Goal: Information Seeking & Learning: Learn about a topic

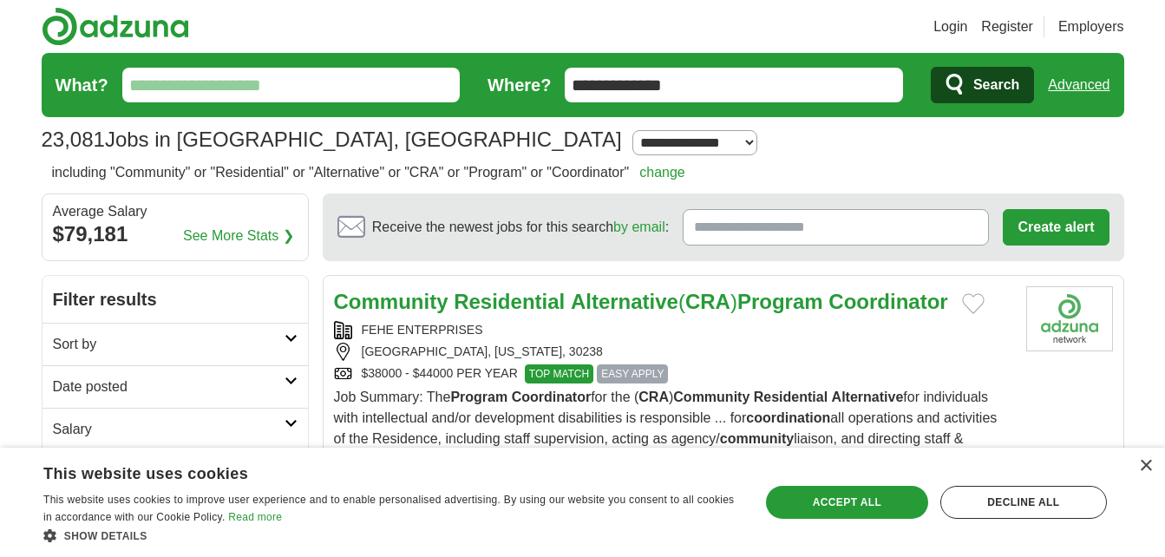
click at [516, 309] on strong "Residential" at bounding box center [509, 301] width 111 height 23
click at [1141, 471] on div "×" at bounding box center [1145, 466] width 13 height 13
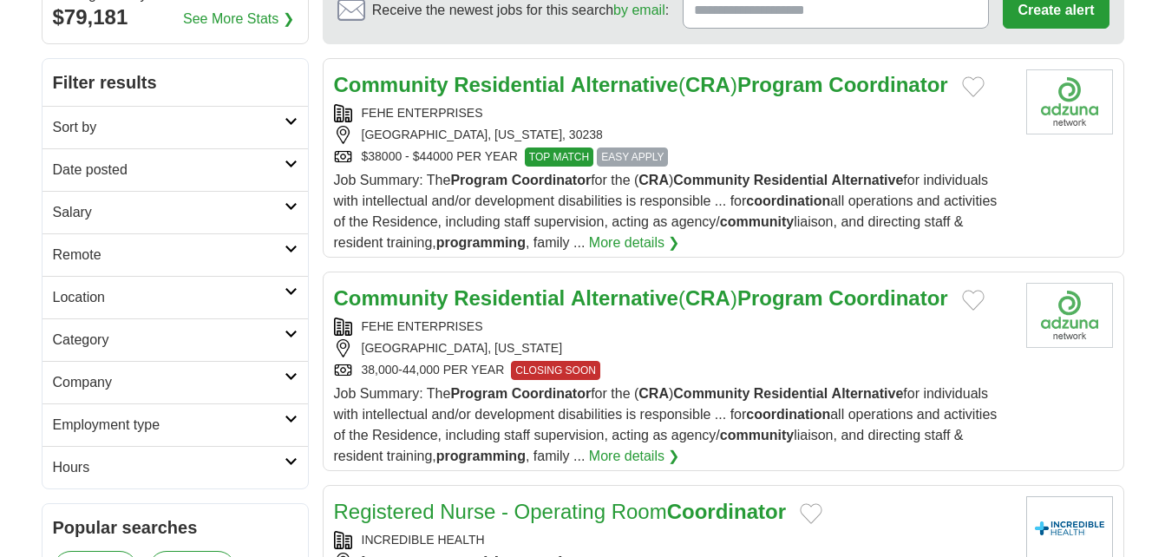
scroll to position [243, 0]
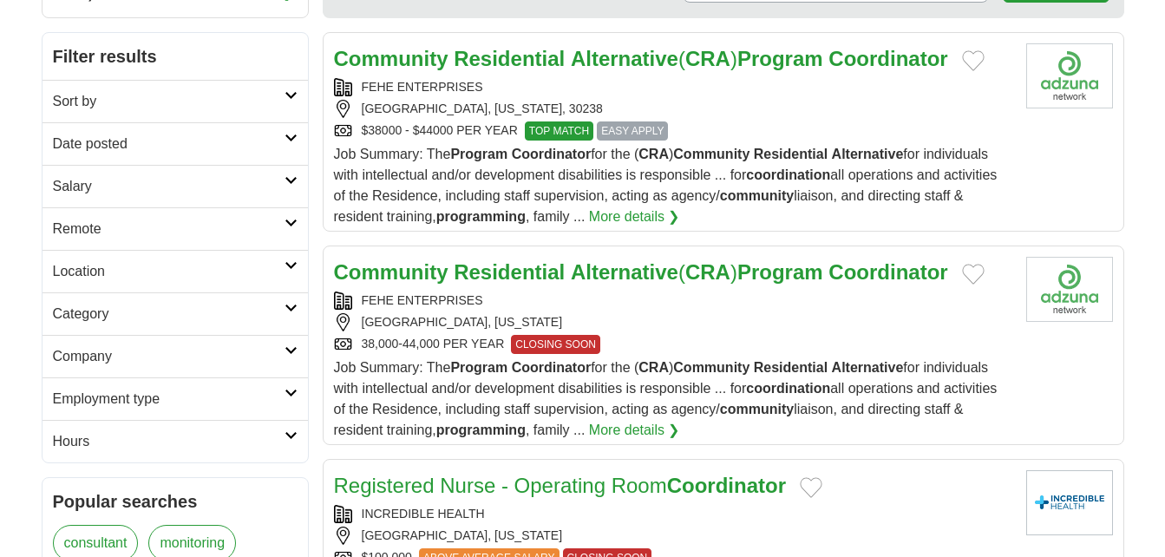
click at [539, 268] on strong "Residential" at bounding box center [509, 271] width 111 height 23
click at [465, 262] on strong "Residential" at bounding box center [509, 271] width 111 height 23
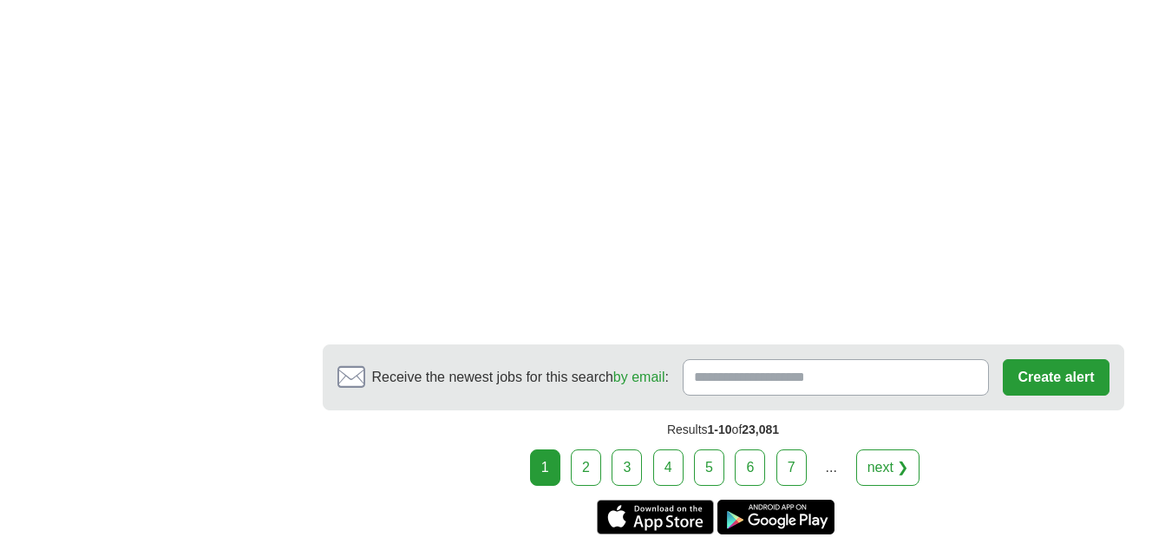
scroll to position [3229, 0]
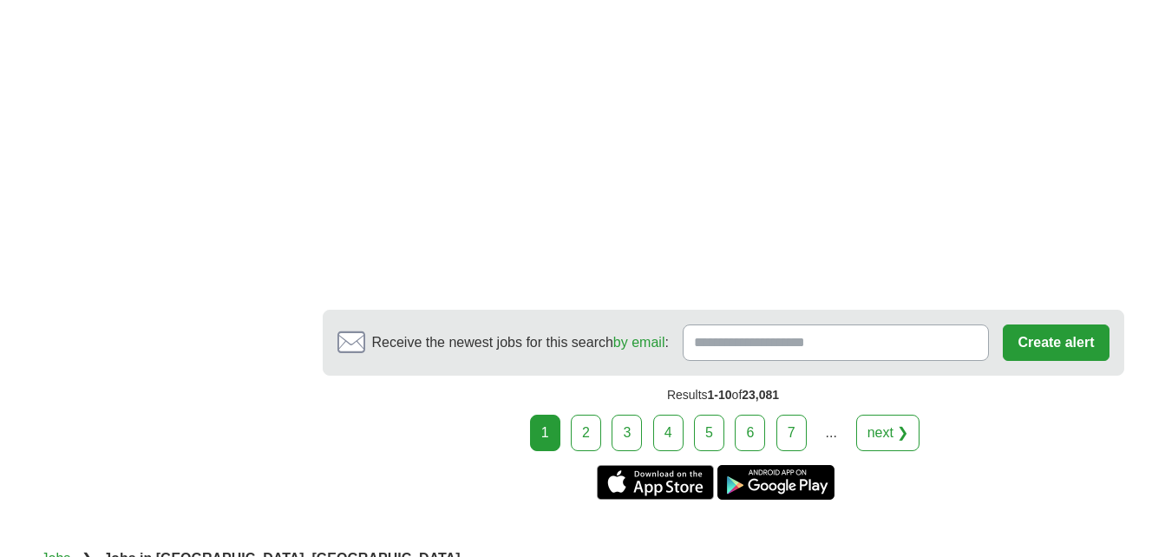
drag, startPoint x: 578, startPoint y: 418, endPoint x: 298, endPoint y: 454, distance: 281.6
click at [593, 418] on link "2" at bounding box center [586, 433] width 30 height 36
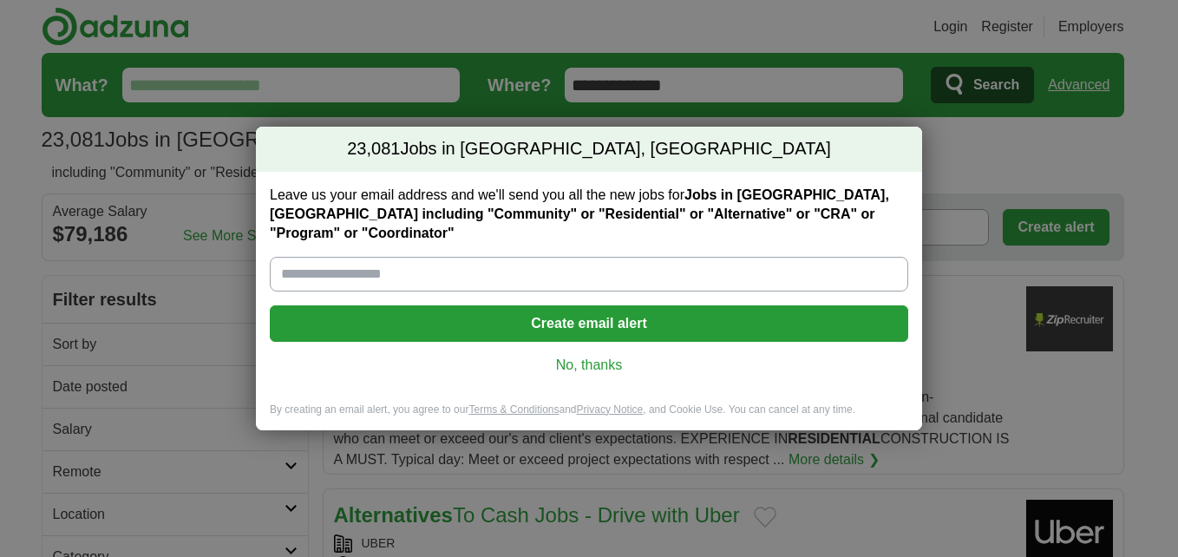
click at [587, 356] on link "No, thanks" at bounding box center [589, 365] width 611 height 19
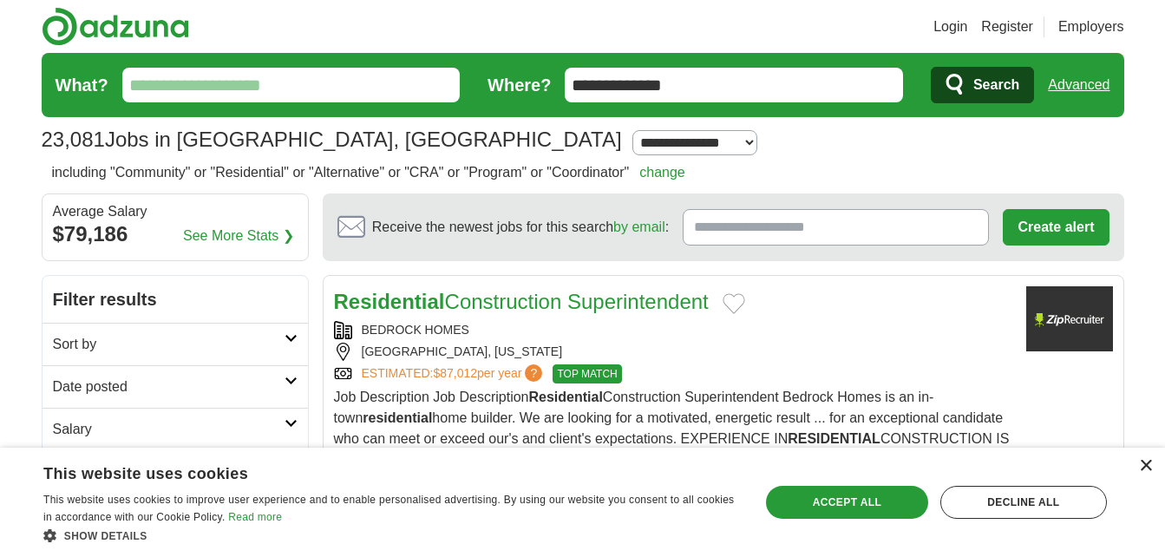
click at [1145, 469] on div "×" at bounding box center [1145, 466] width 13 height 13
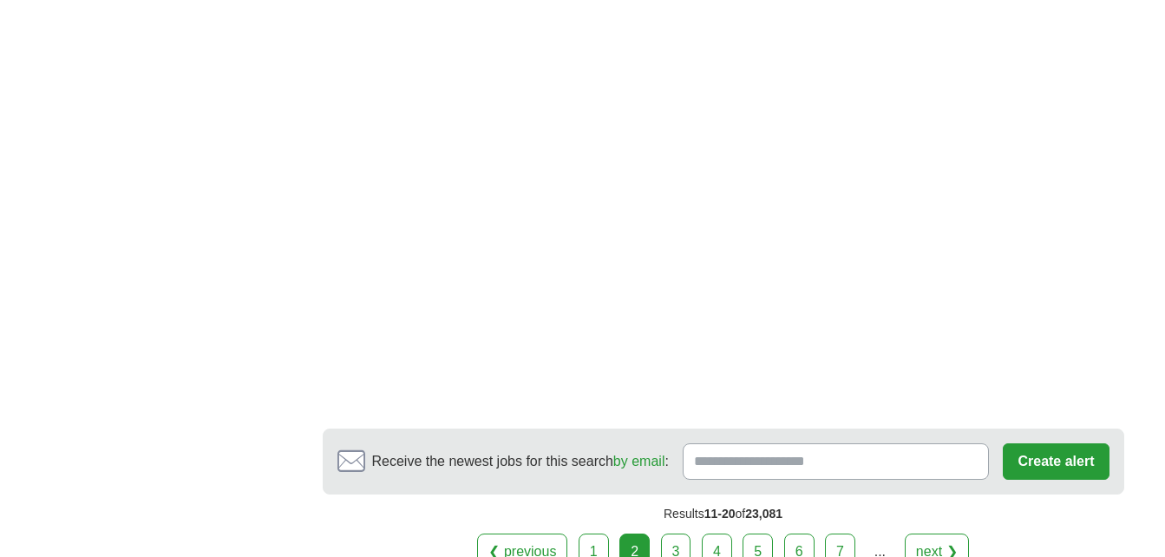
scroll to position [3135, 0]
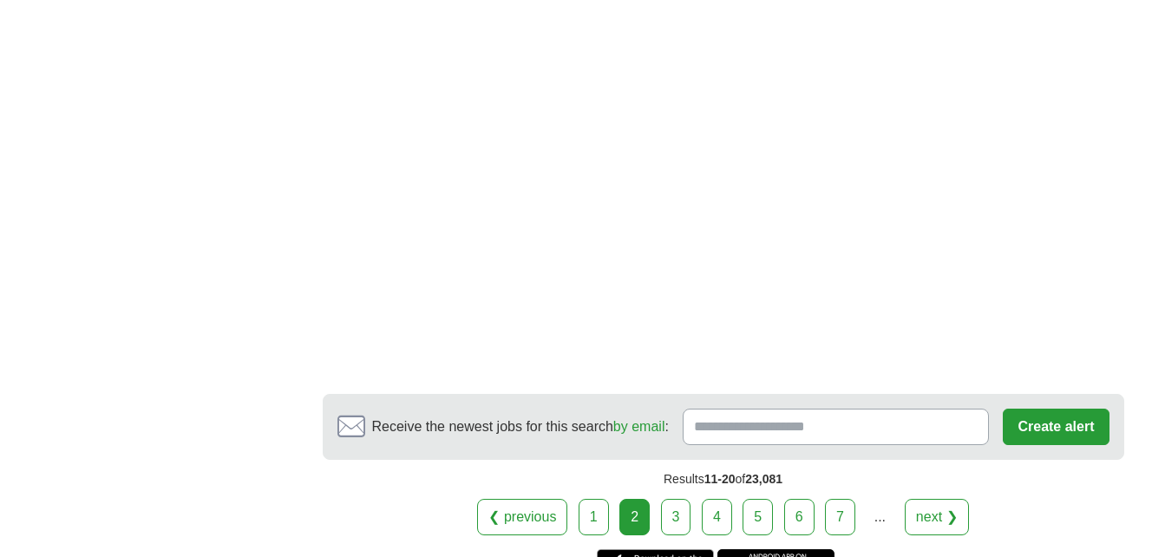
click at [679, 499] on link "3" at bounding box center [676, 517] width 30 height 36
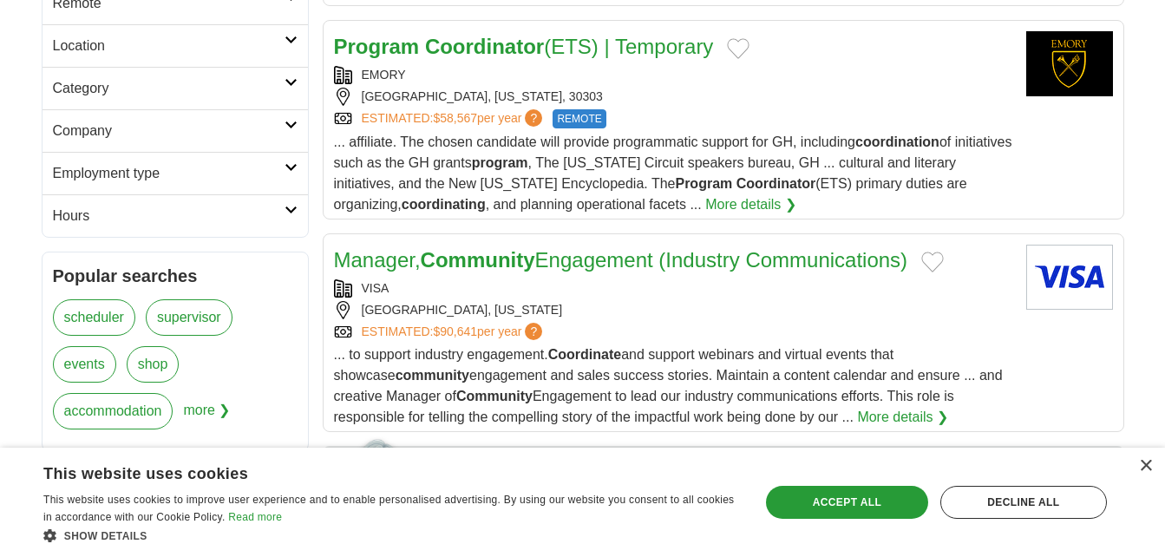
scroll to position [486, 0]
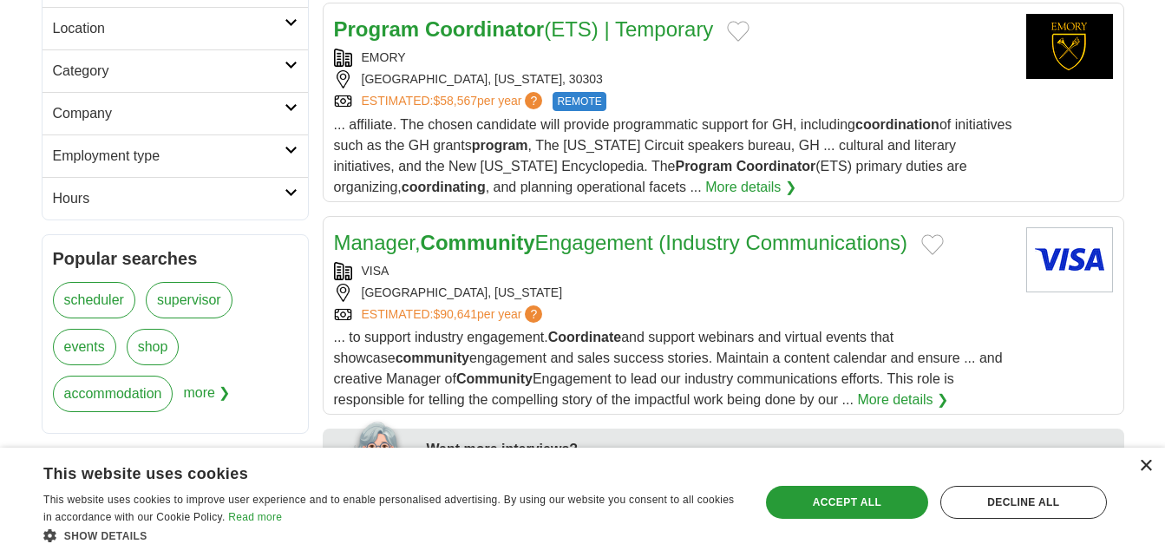
click at [1145, 466] on div "×" at bounding box center [1145, 466] width 13 height 13
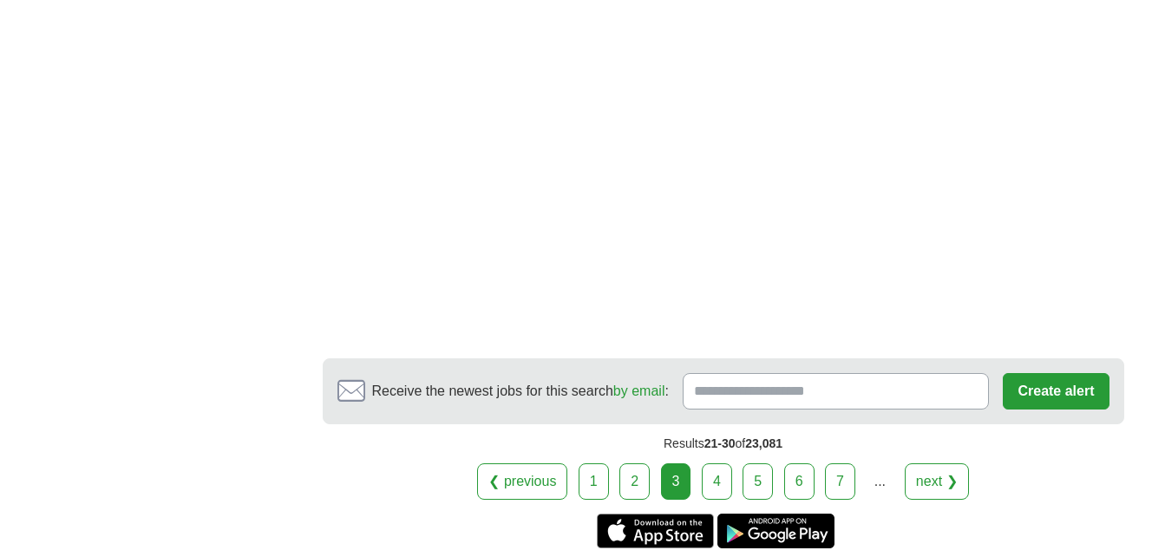
scroll to position [3089, 0]
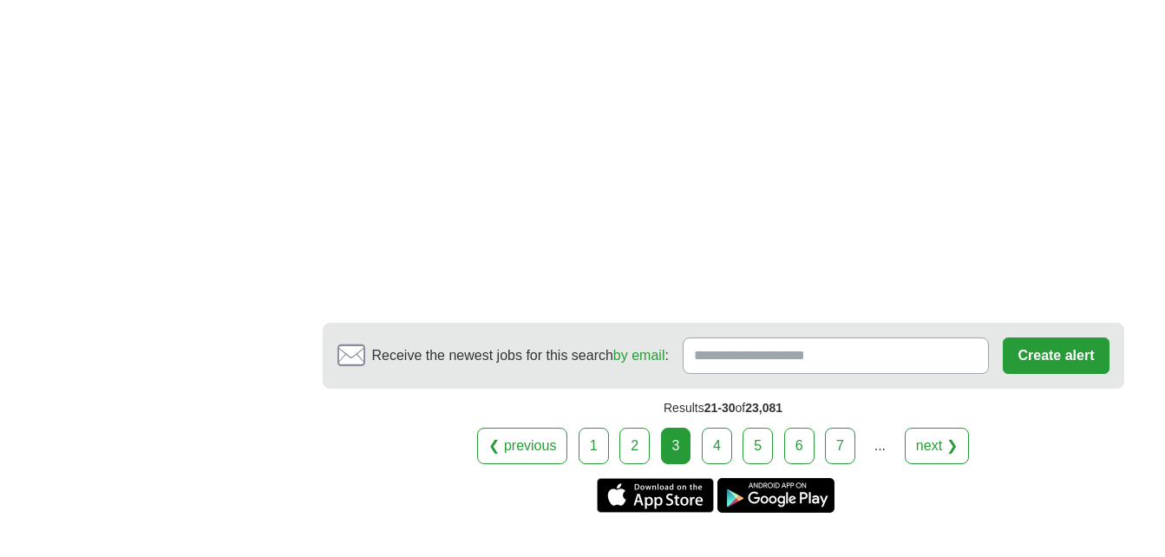
click at [712, 445] on link "4" at bounding box center [717, 446] width 30 height 36
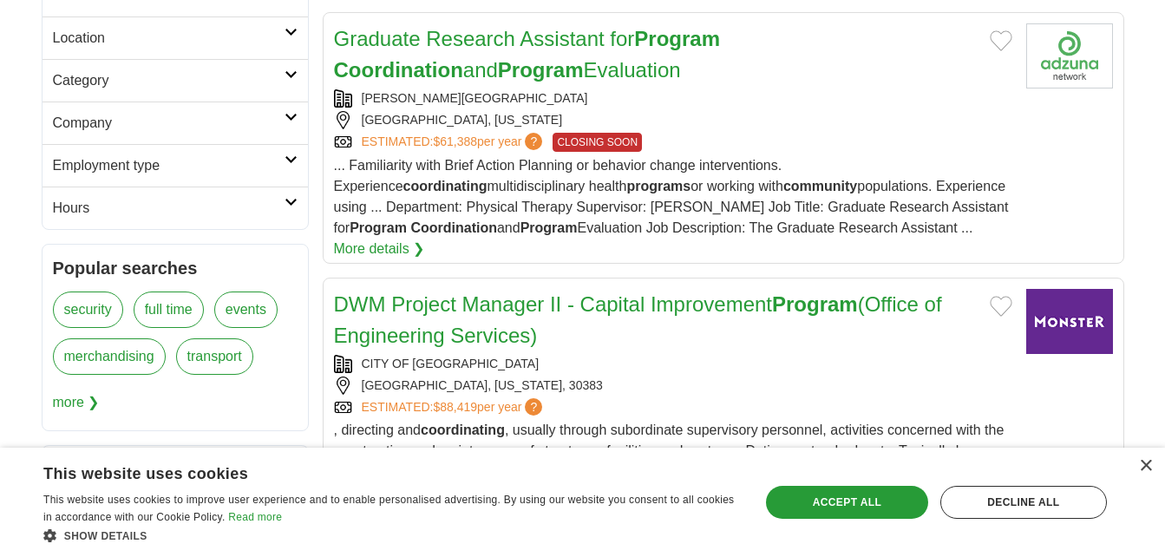
scroll to position [486, 0]
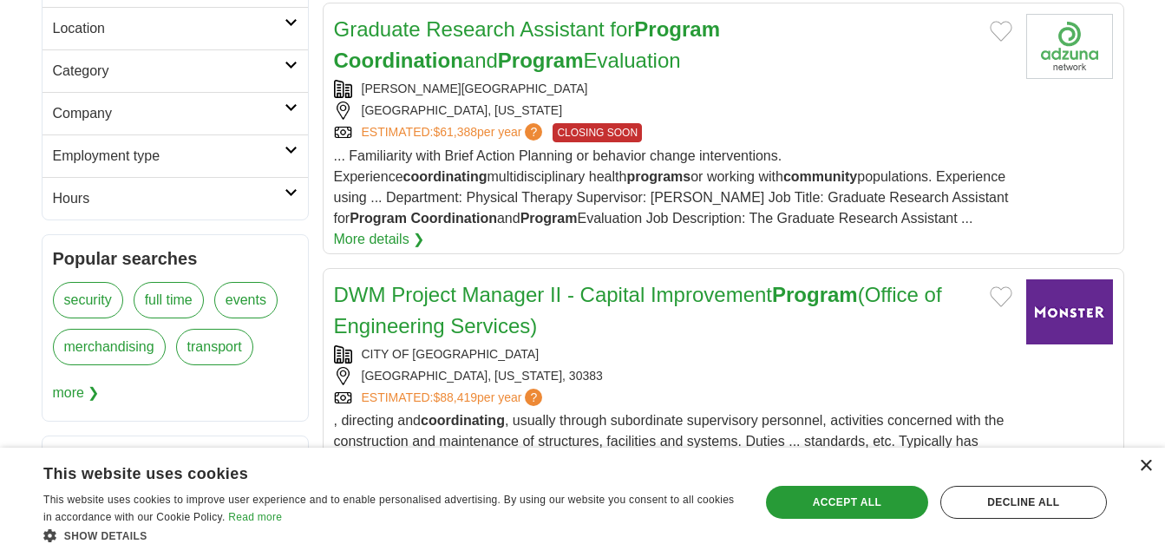
click at [1141, 469] on div "×" at bounding box center [1145, 466] width 13 height 13
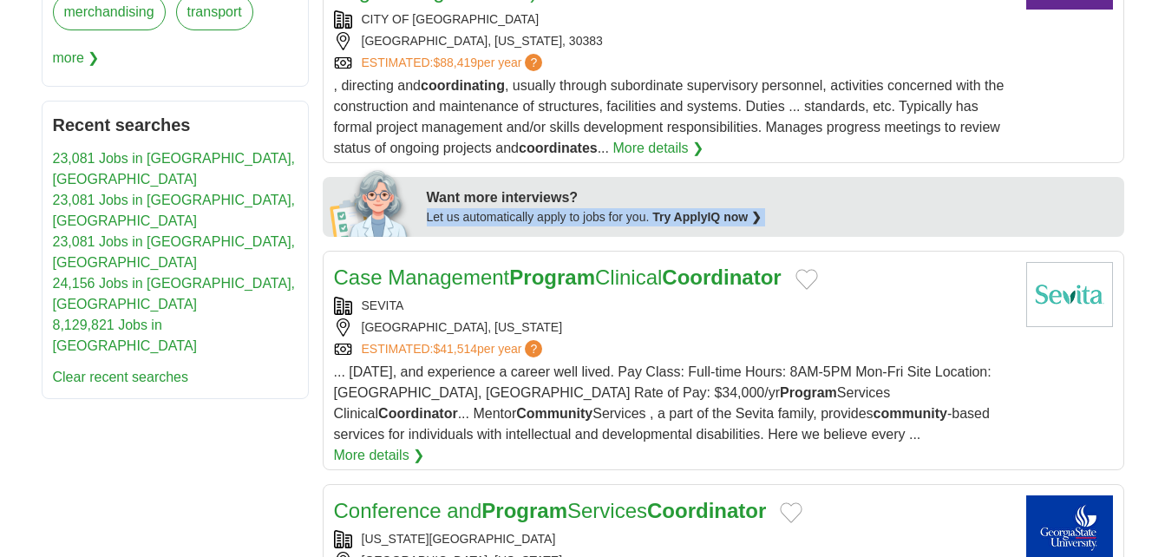
scroll to position [833, 0]
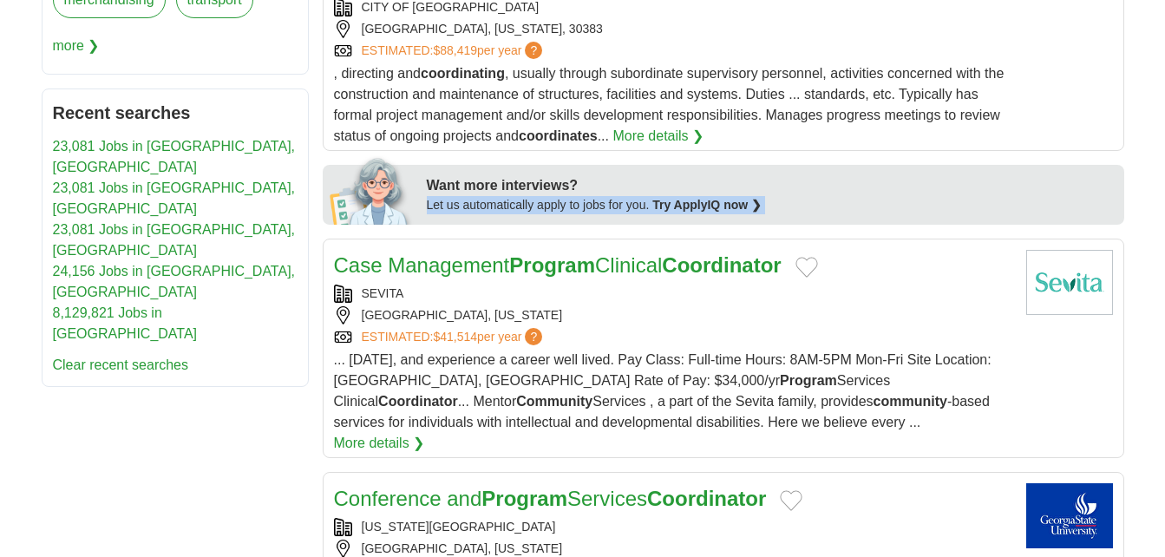
click at [381, 286] on link "SEVITA" at bounding box center [383, 293] width 43 height 14
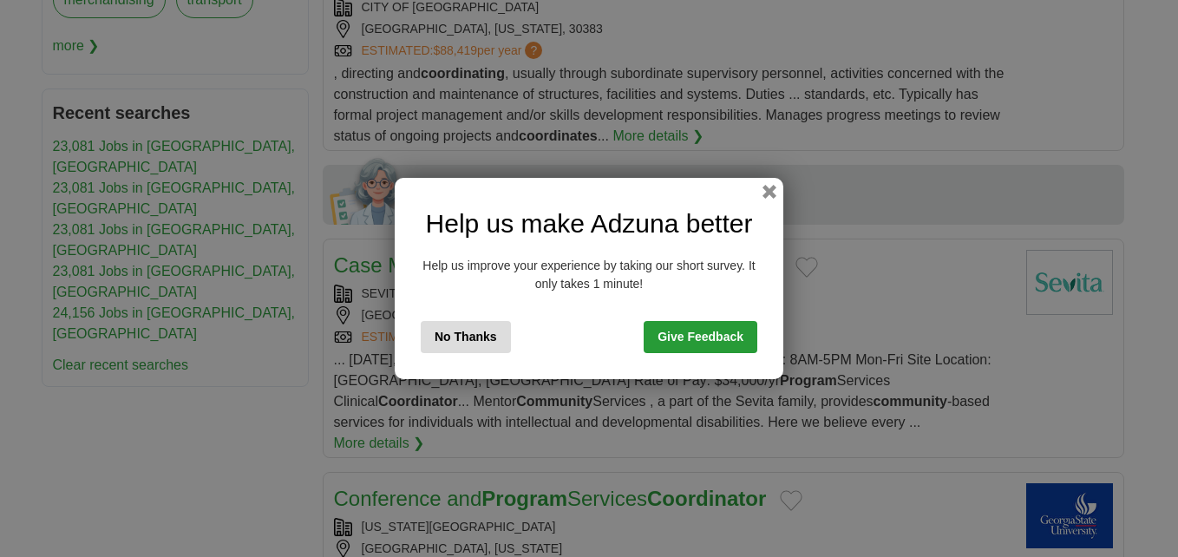
click at [474, 336] on button "No Thanks" at bounding box center [466, 337] width 90 height 32
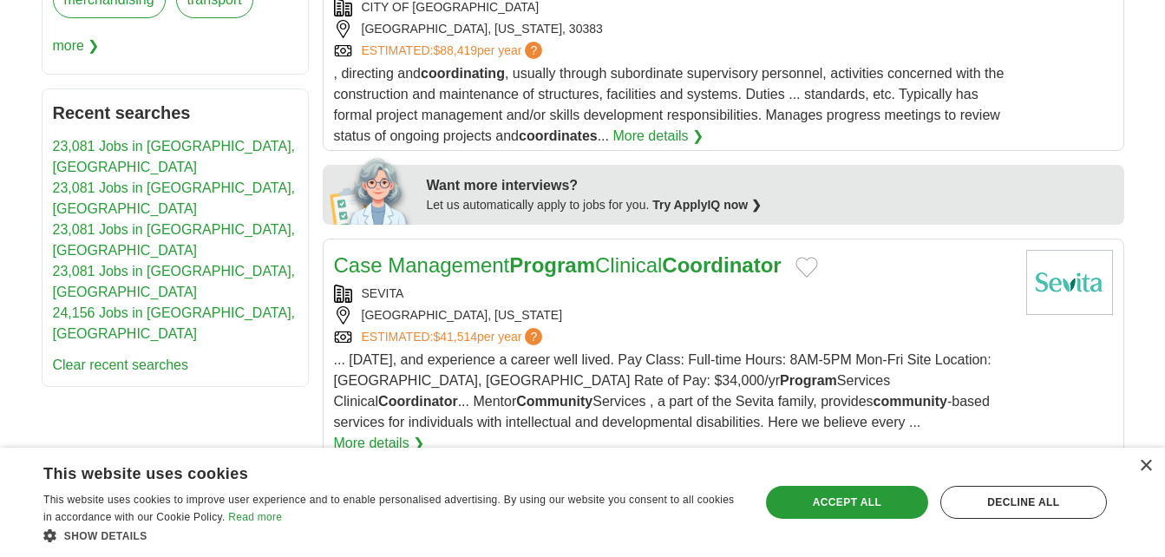
click at [425, 433] on link "More details ❯" at bounding box center [379, 443] width 91 height 21
click at [1144, 470] on div "×" at bounding box center [1145, 466] width 13 height 13
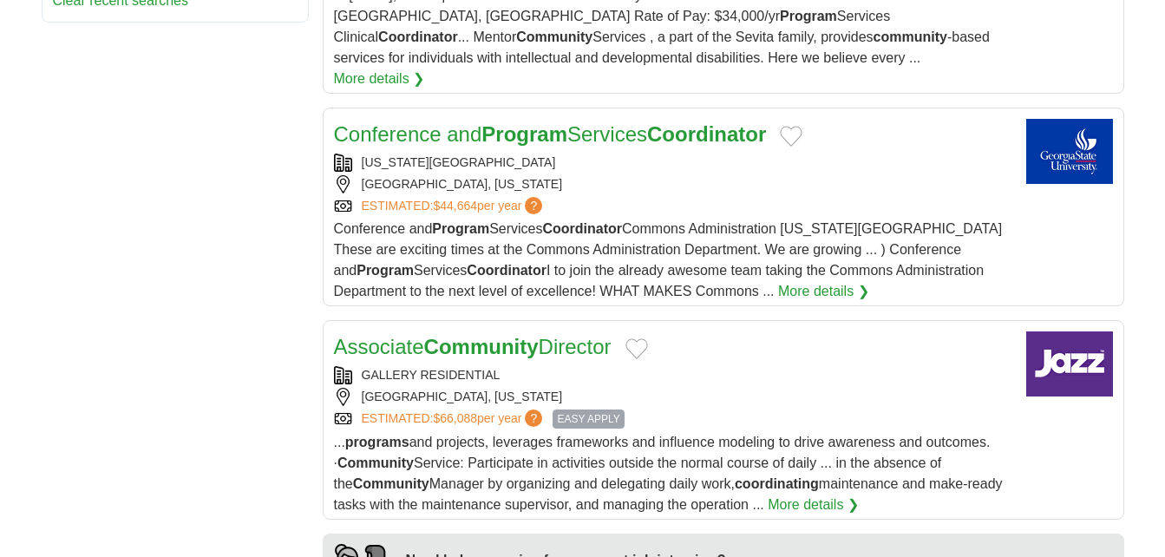
scroll to position [1203, 0]
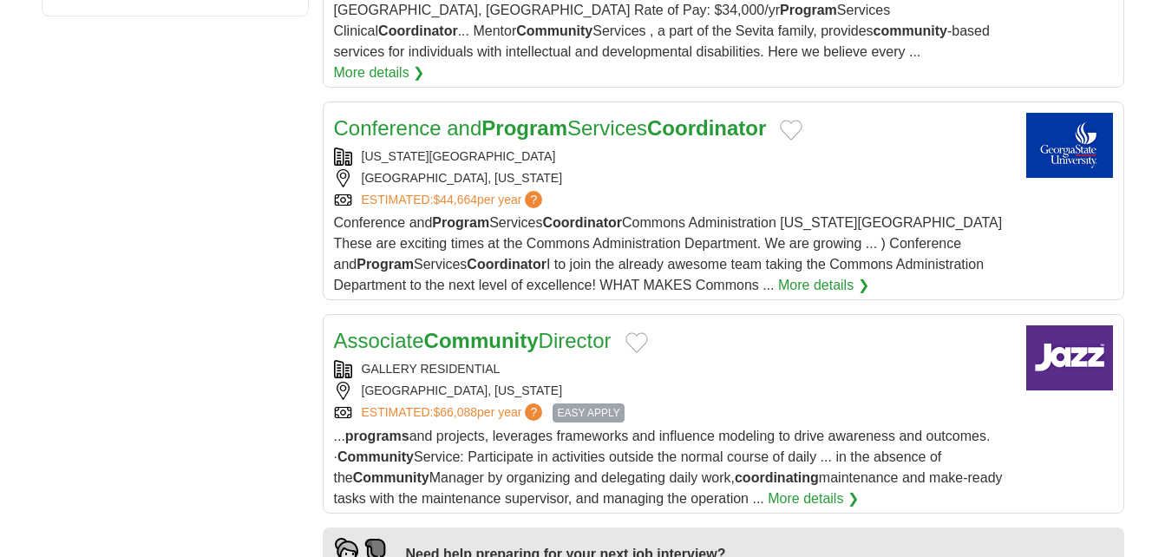
click at [826, 488] on link "More details ❯" at bounding box center [813, 498] width 91 height 21
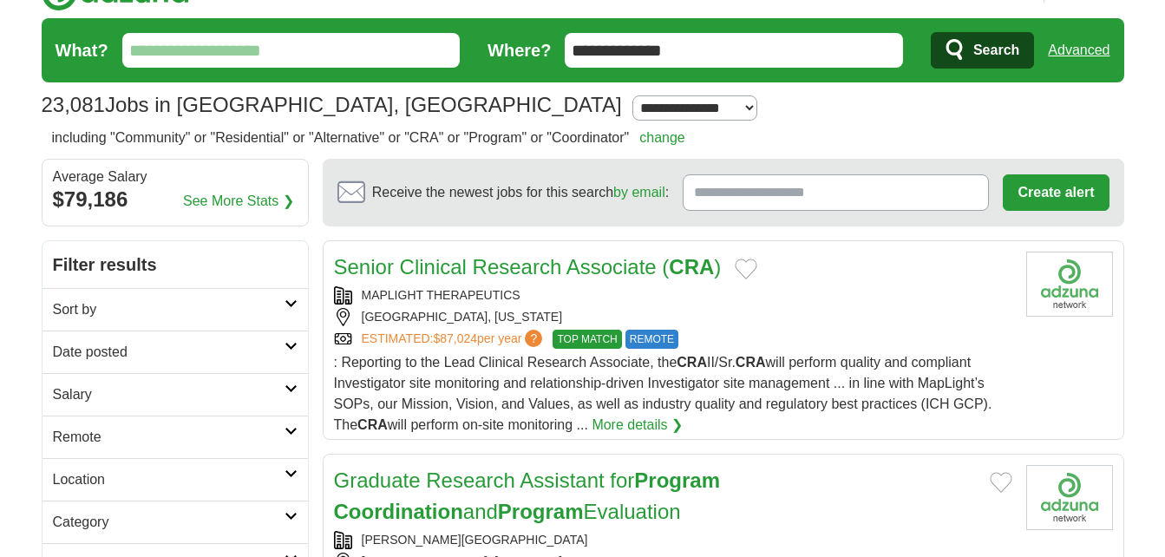
scroll to position [0, 0]
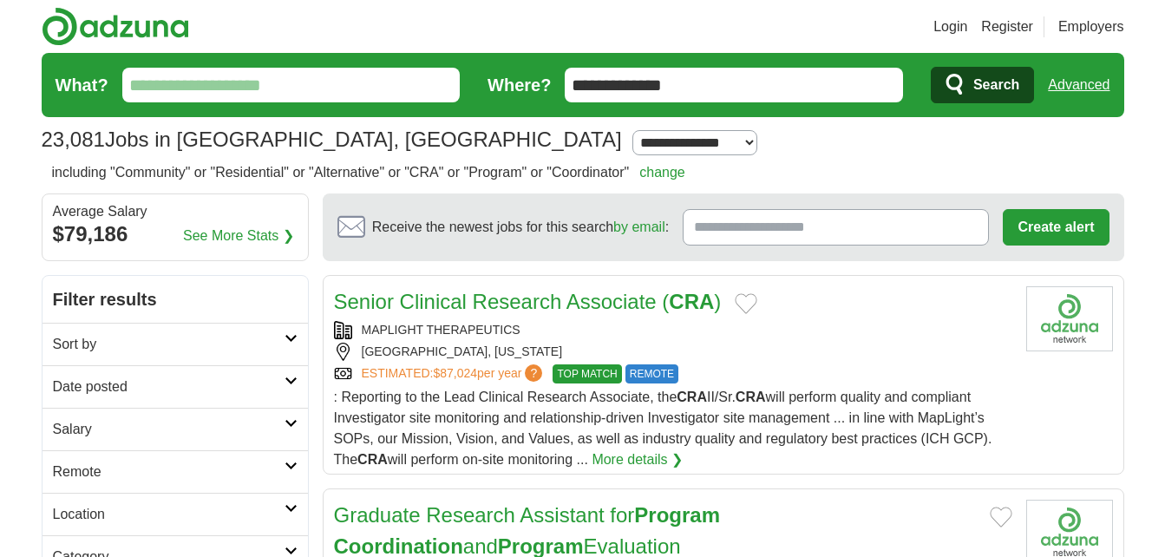
click at [701, 88] on input "**********" at bounding box center [734, 85] width 338 height 35
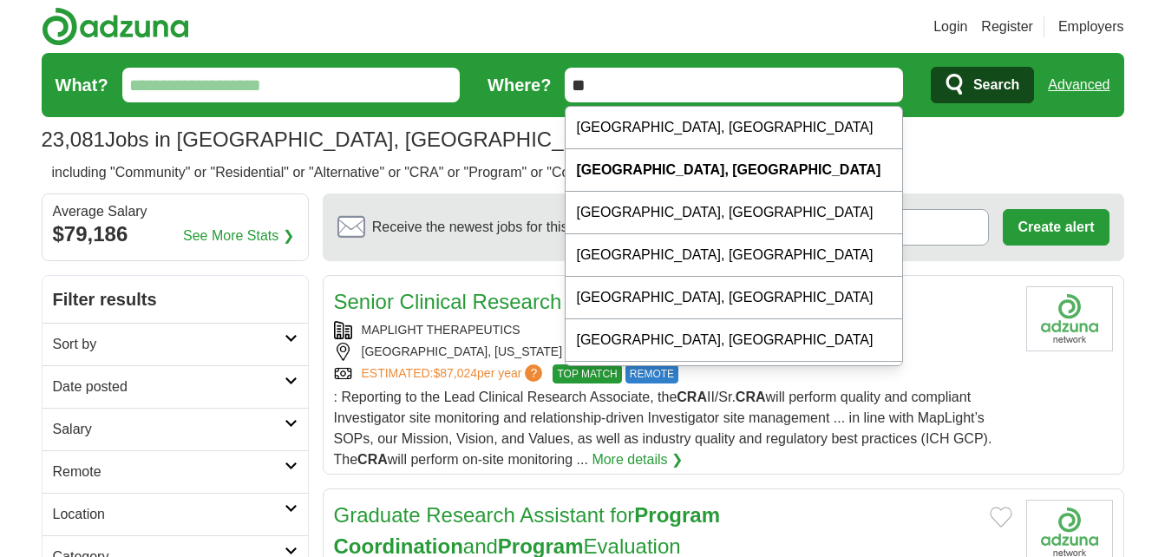
type input "*"
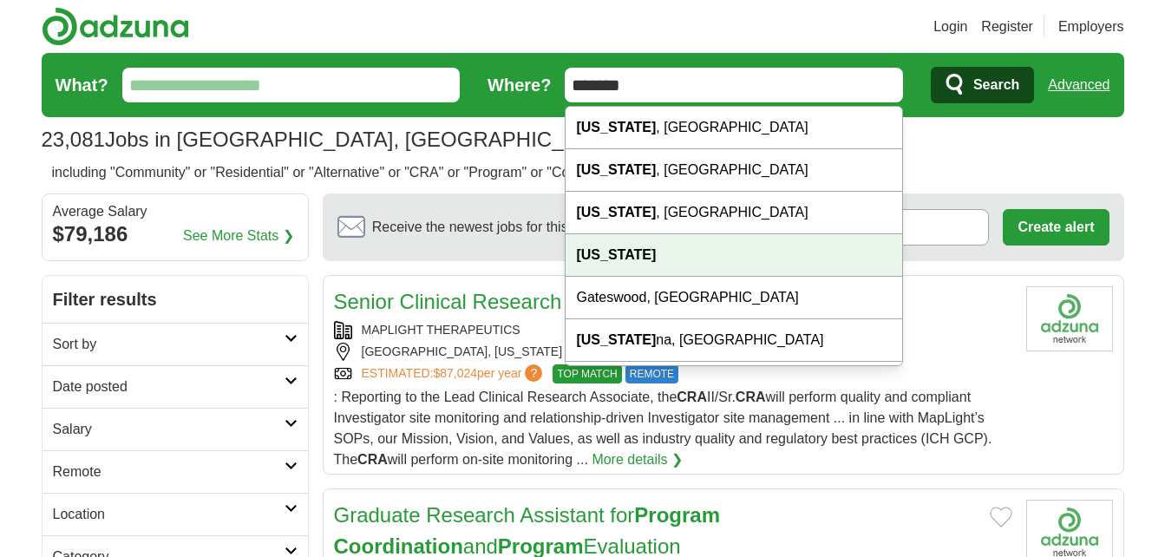
click at [637, 254] on div "[US_STATE]" at bounding box center [734, 255] width 337 height 43
type input "*******"
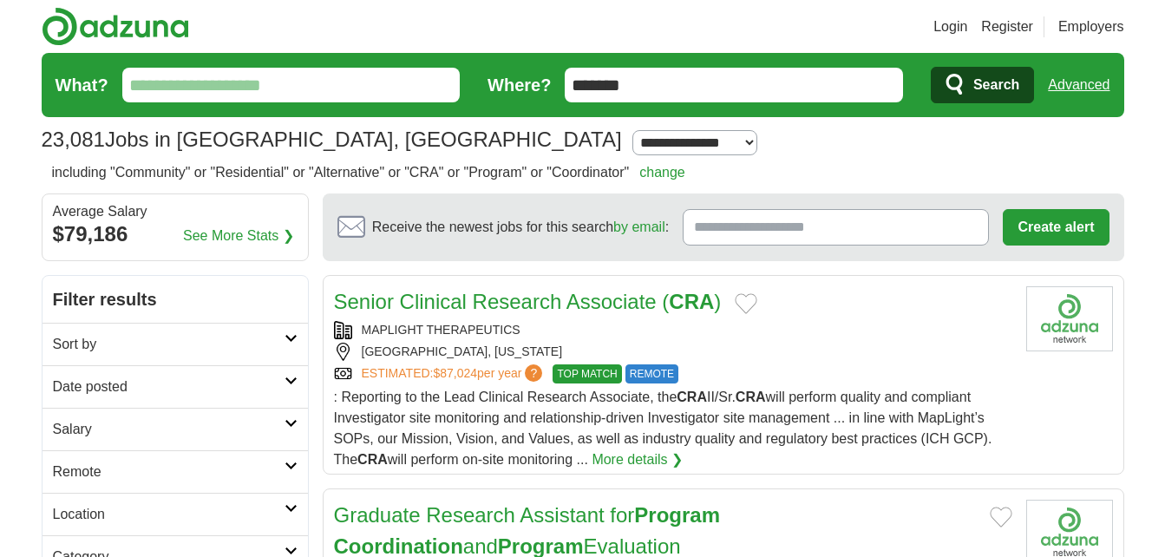
click at [1007, 95] on span "Search" at bounding box center [997, 85] width 46 height 35
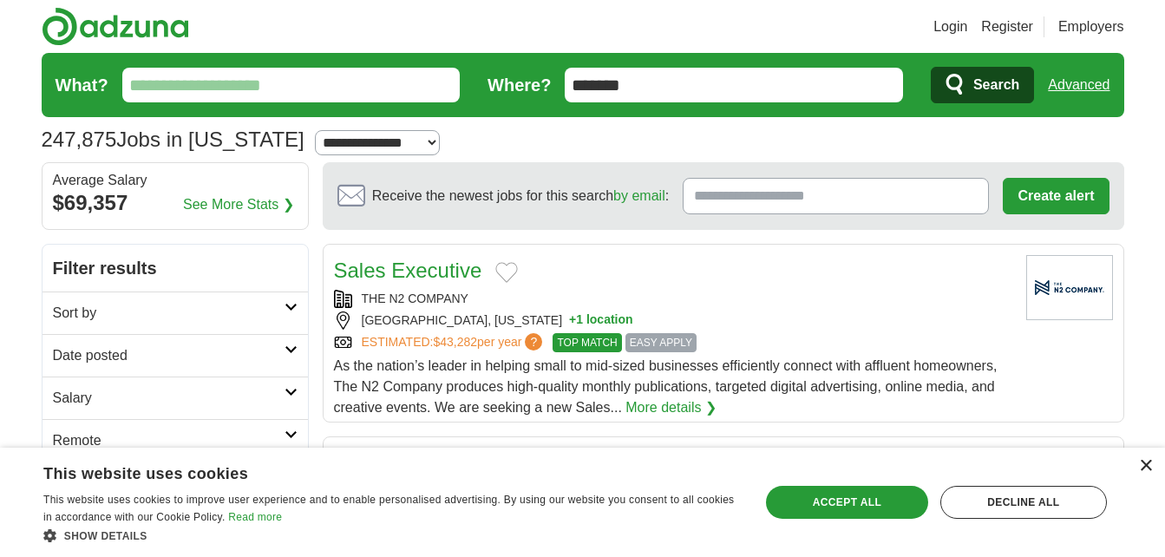
click at [1149, 463] on div "×" at bounding box center [1145, 466] width 13 height 13
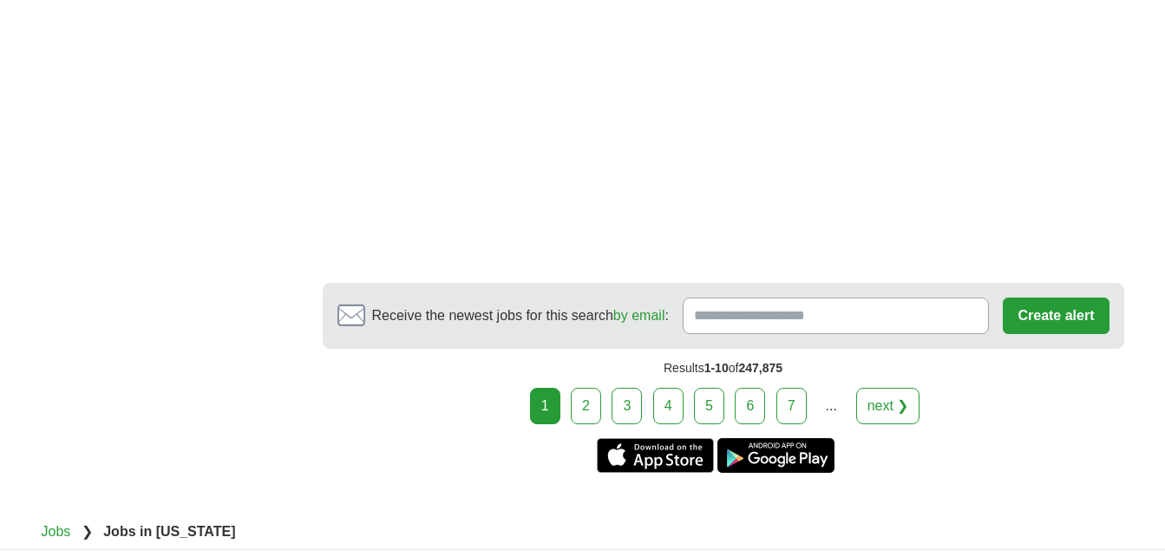
scroll to position [3059, 0]
click at [588, 411] on link "2" at bounding box center [586, 405] width 30 height 36
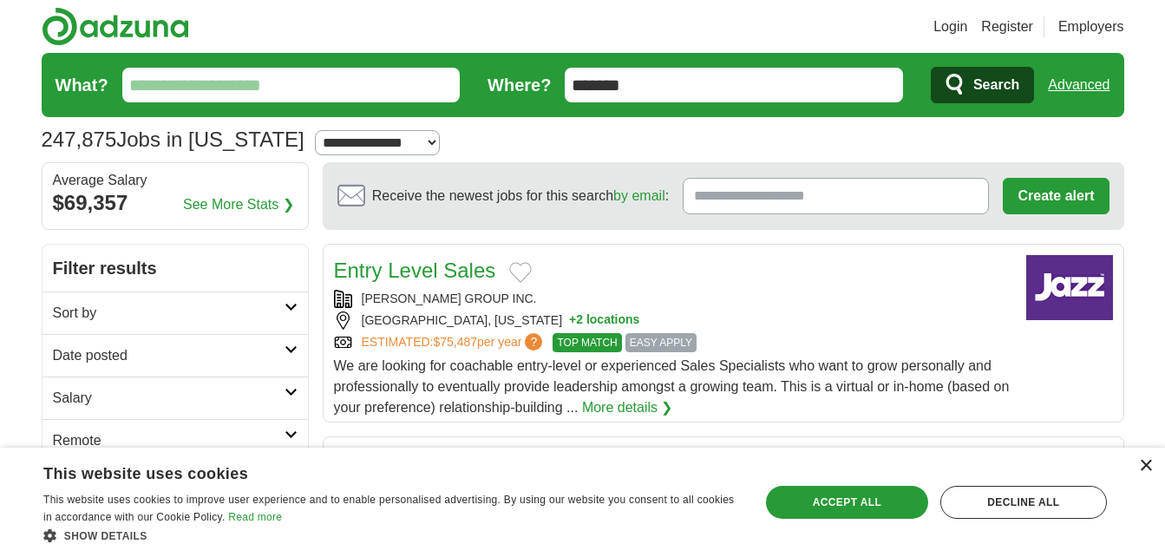
click at [1142, 466] on div "×" at bounding box center [1145, 466] width 13 height 13
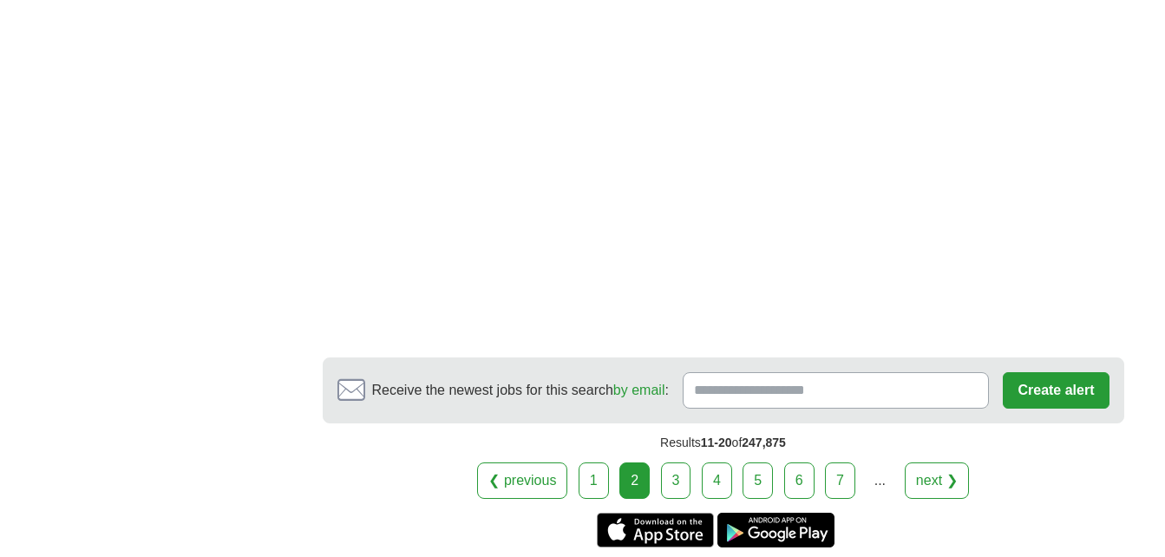
scroll to position [3112, 0]
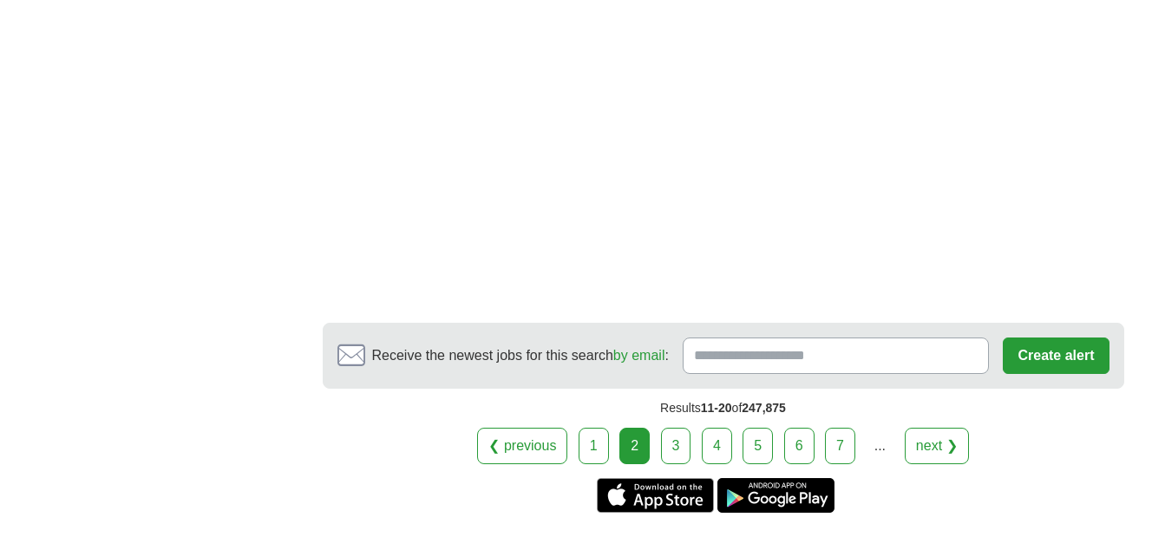
click at [675, 428] on link "3" at bounding box center [676, 446] width 30 height 36
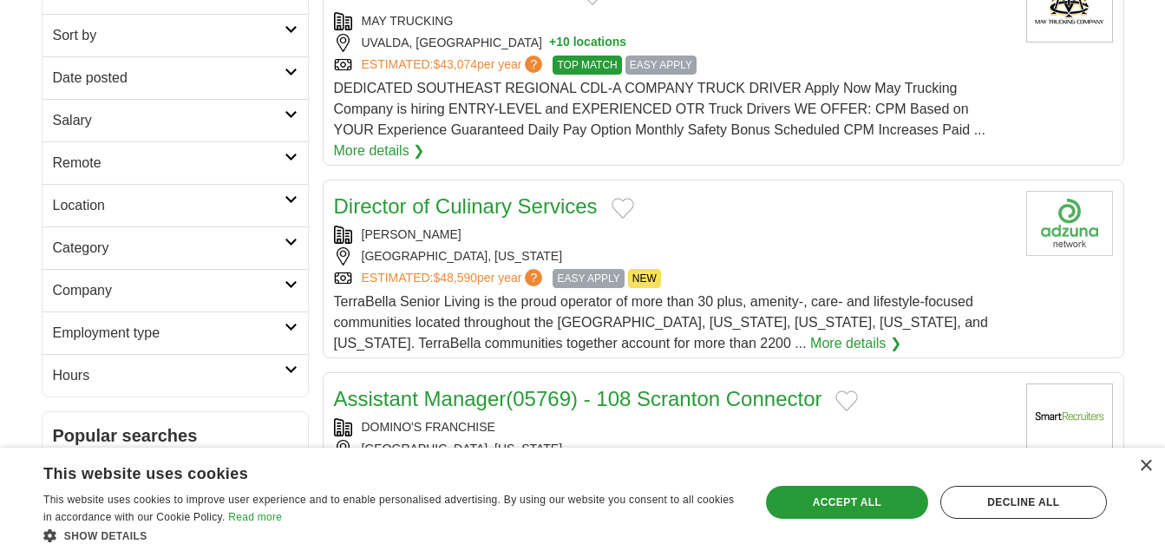
scroll to position [289, 0]
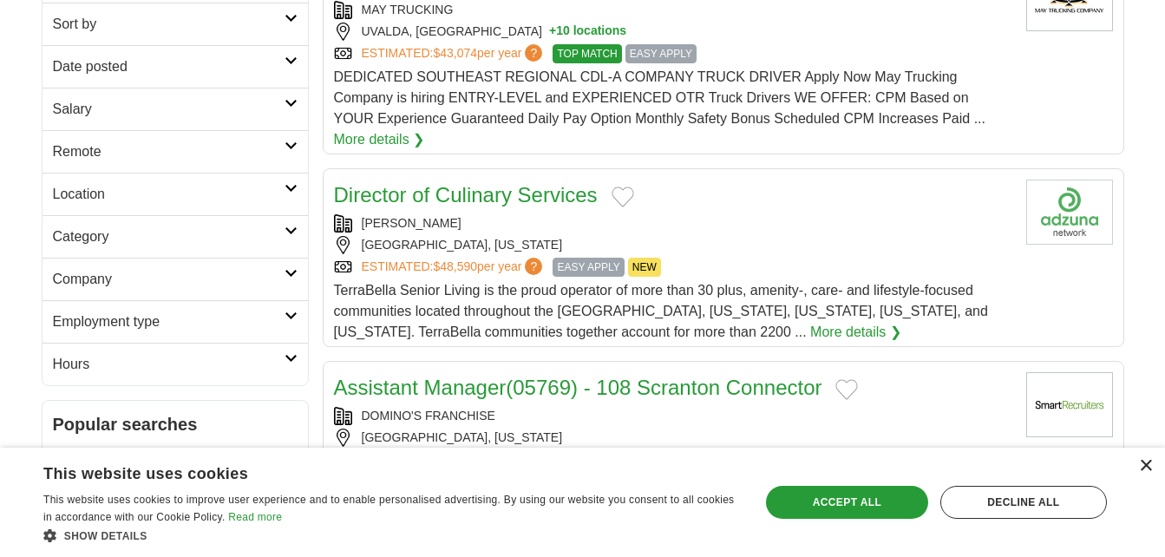
click at [1144, 471] on div "×" at bounding box center [1145, 466] width 13 height 13
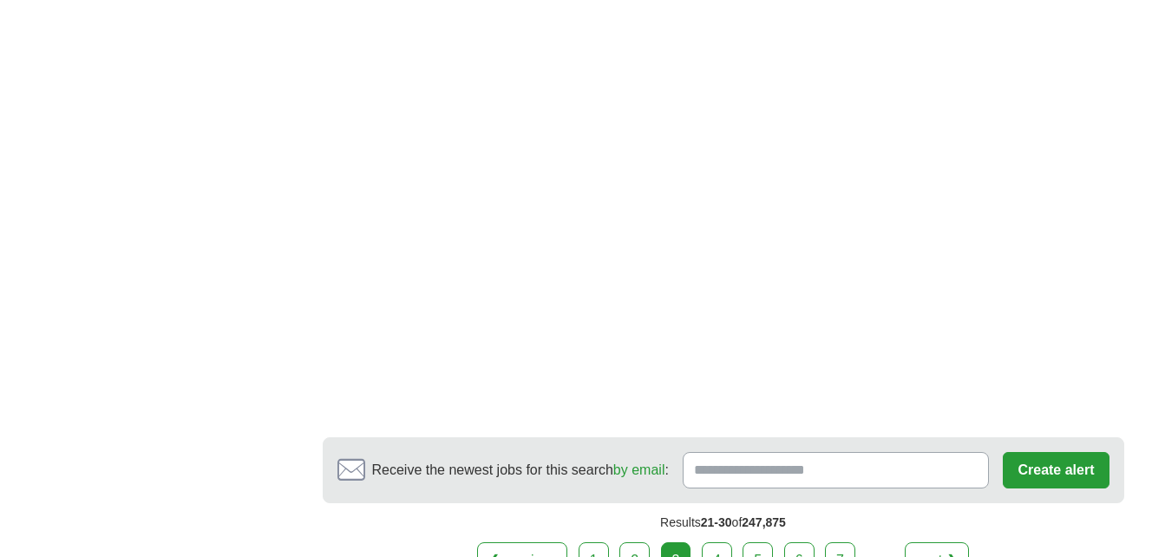
scroll to position [2996, 0]
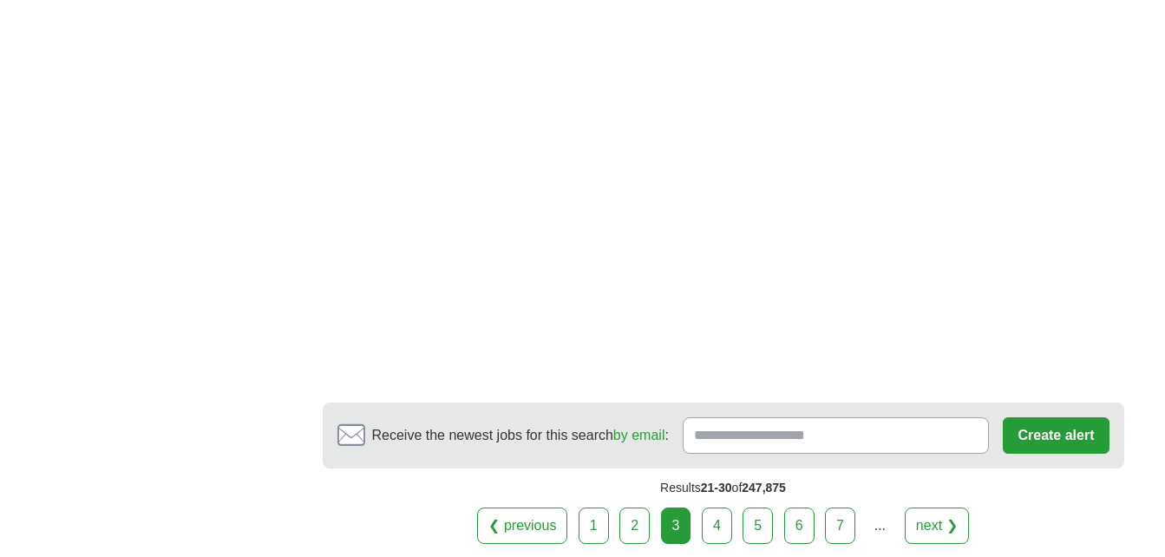
click at [719, 508] on link "4" at bounding box center [717, 526] width 30 height 36
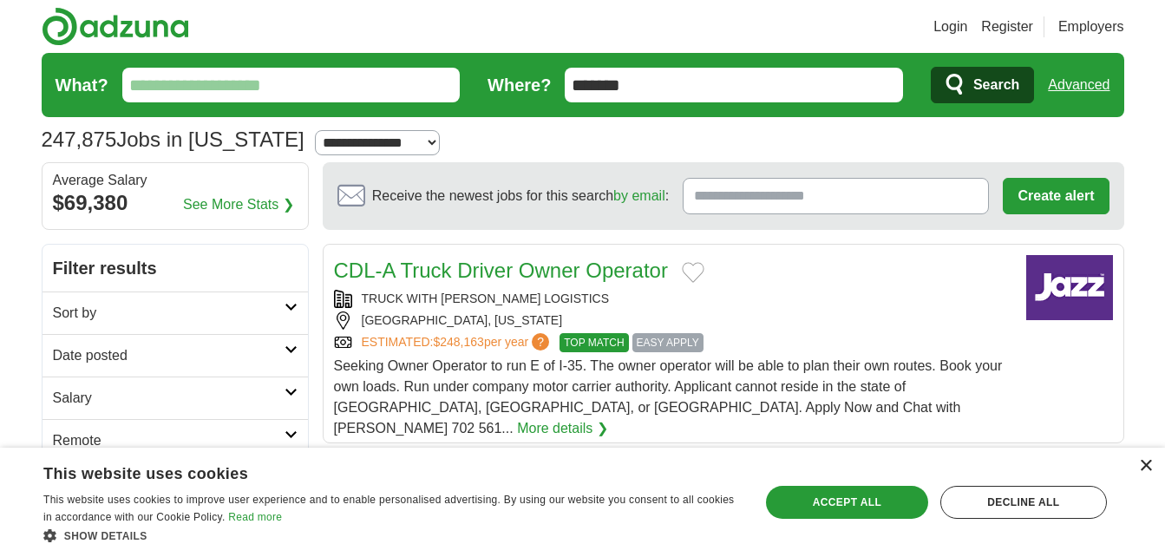
click at [1144, 467] on div "×" at bounding box center [1145, 466] width 13 height 13
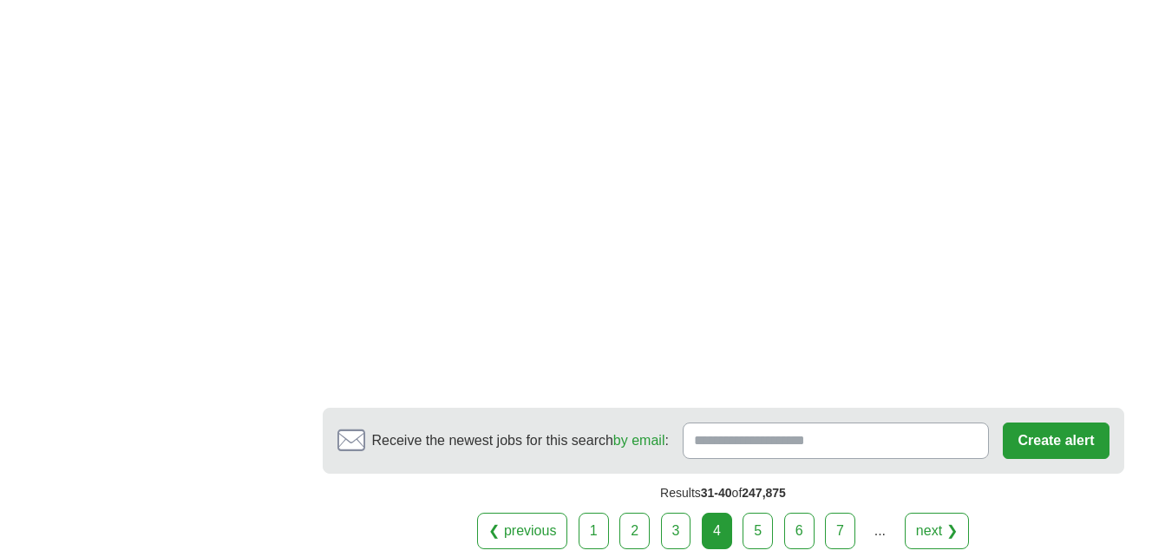
scroll to position [2846, 0]
click at [753, 512] on link "5" at bounding box center [758, 530] width 30 height 36
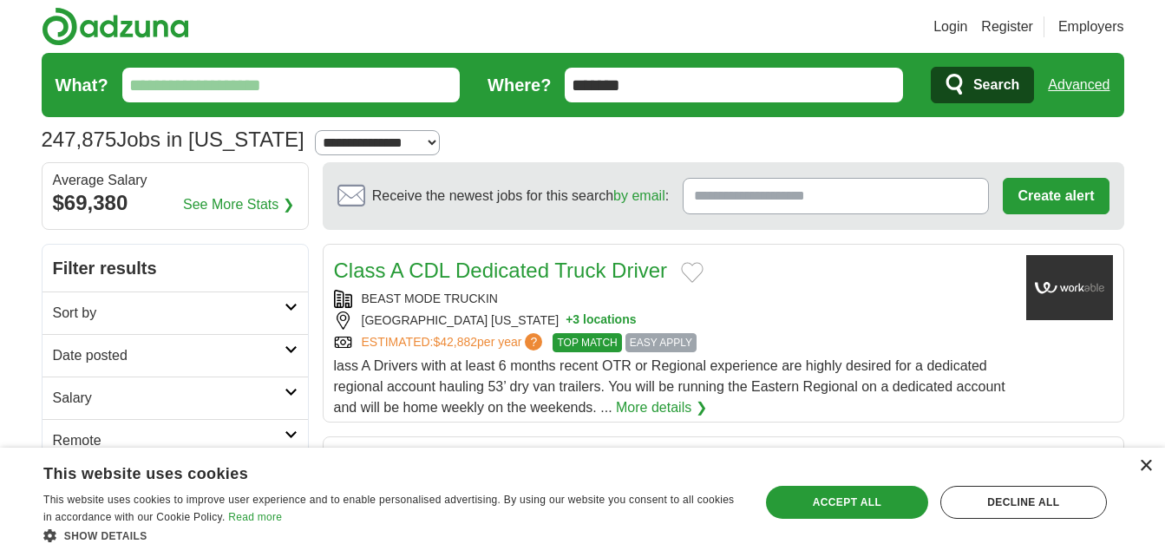
click at [1144, 466] on div "×" at bounding box center [1145, 466] width 13 height 13
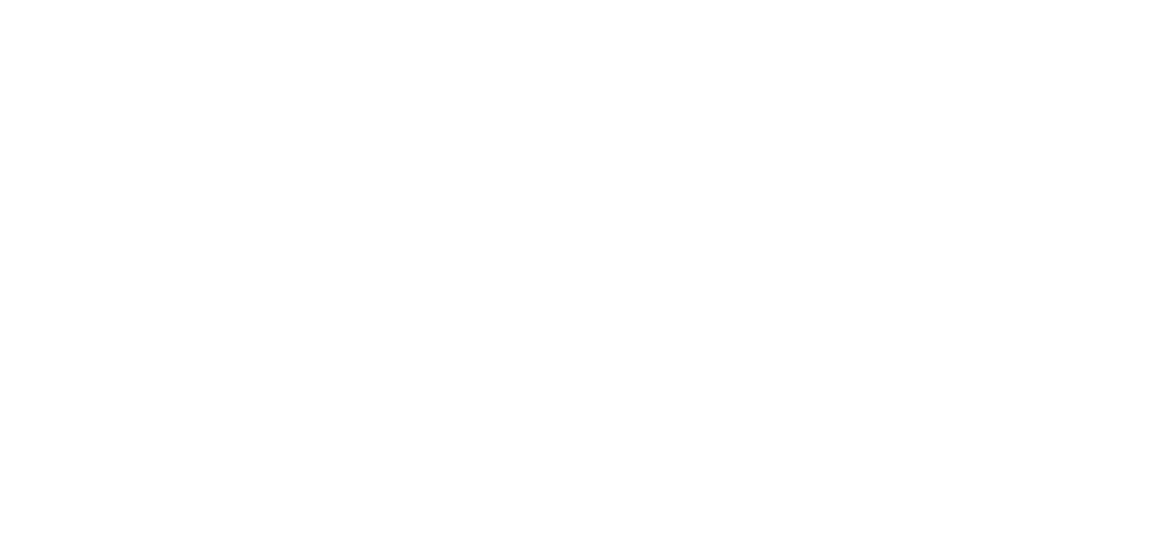
scroll to position [2915, 0]
